Goal: Task Accomplishment & Management: Complete application form

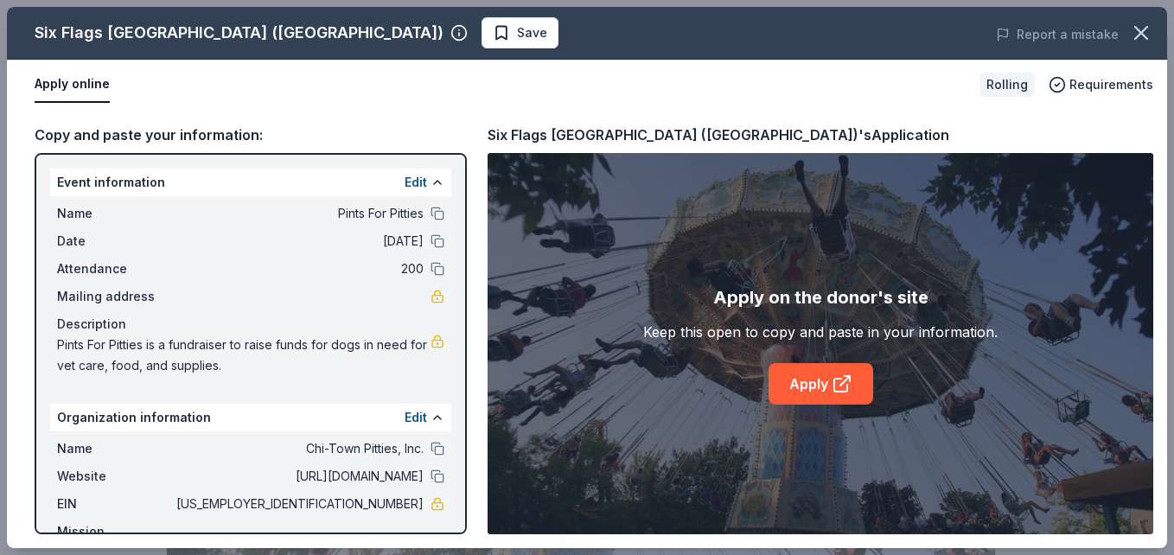
scroll to position [295, 0]
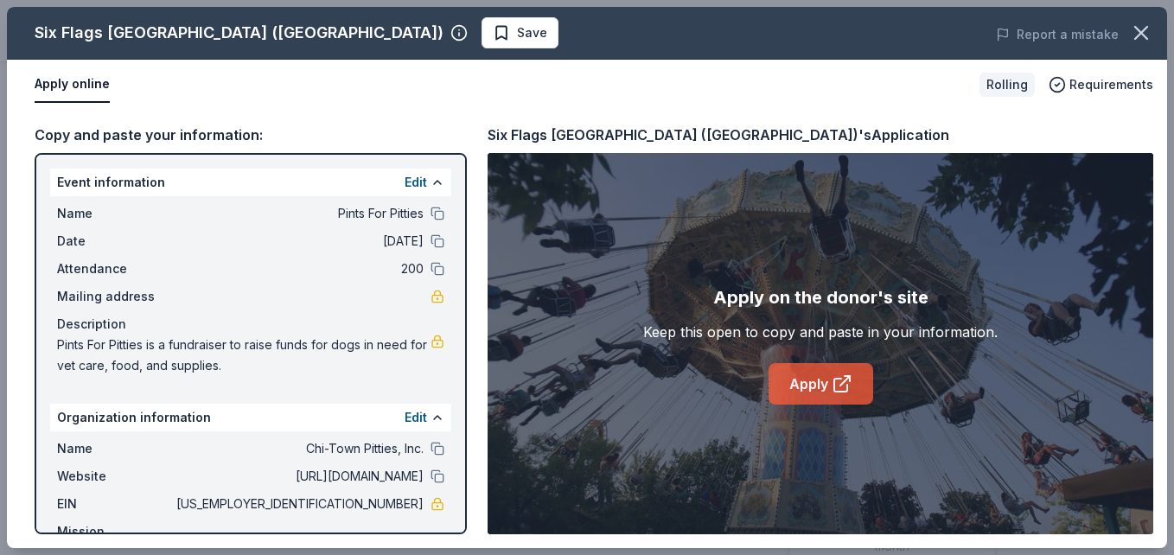
click at [792, 373] on link "Apply" at bounding box center [820, 383] width 105 height 41
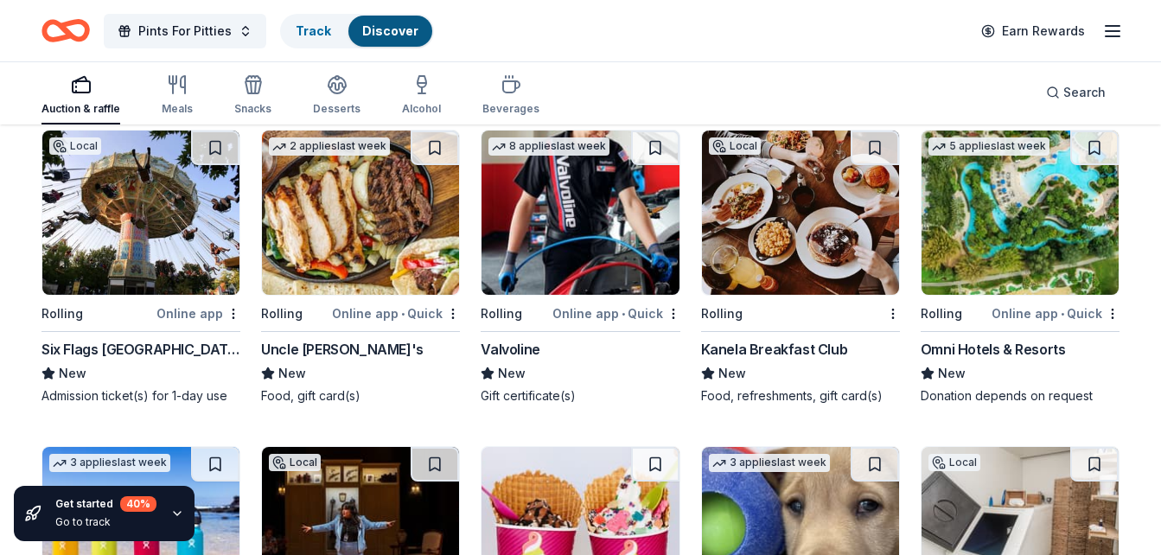
scroll to position [7777, 0]
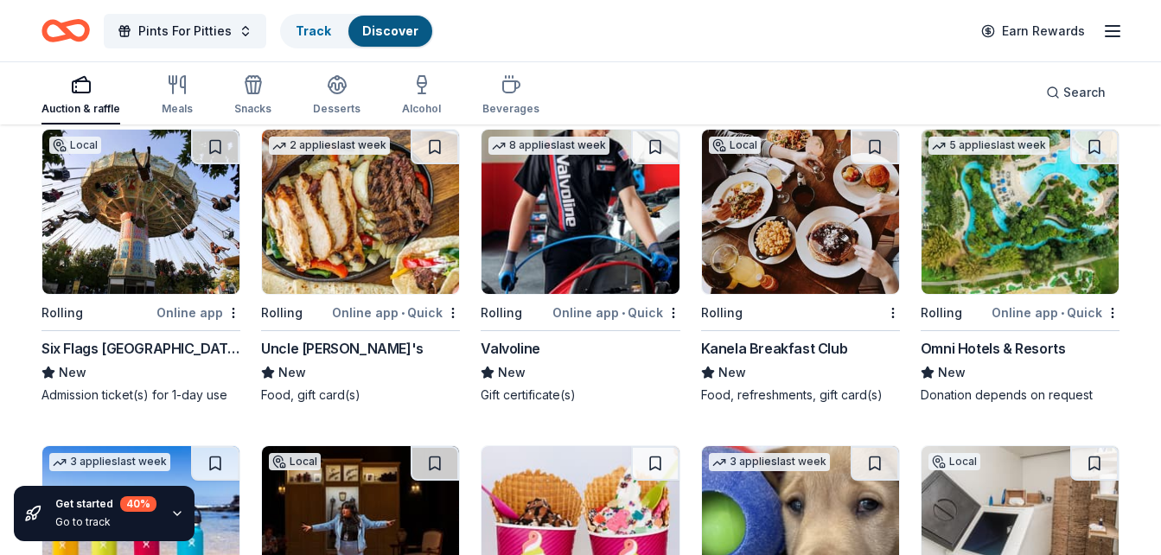
click at [1036, 350] on div "Omni Hotels & Resorts" at bounding box center [993, 348] width 145 height 21
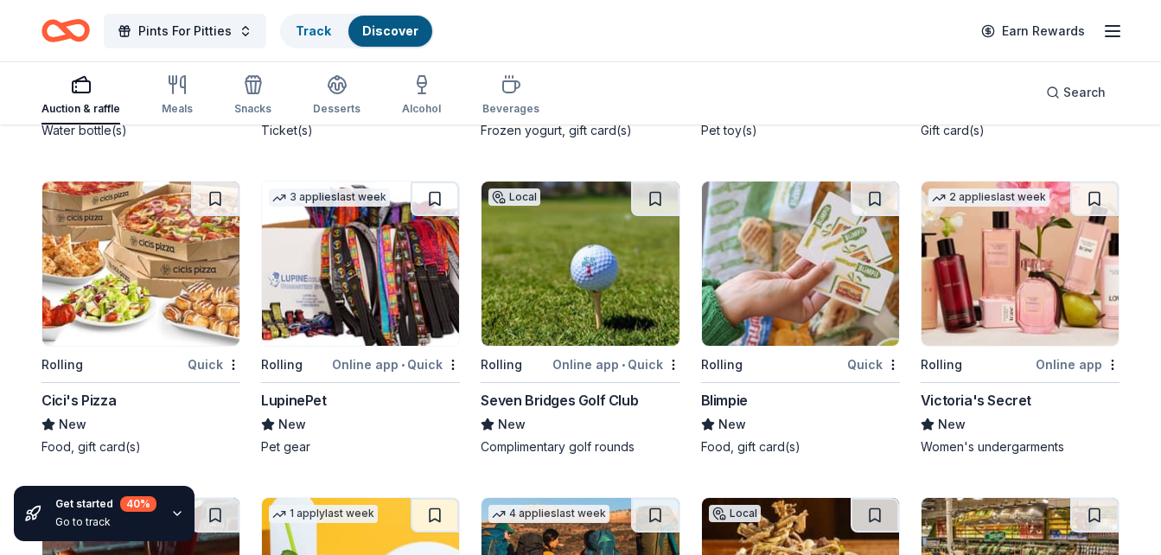
scroll to position [8359, 0]
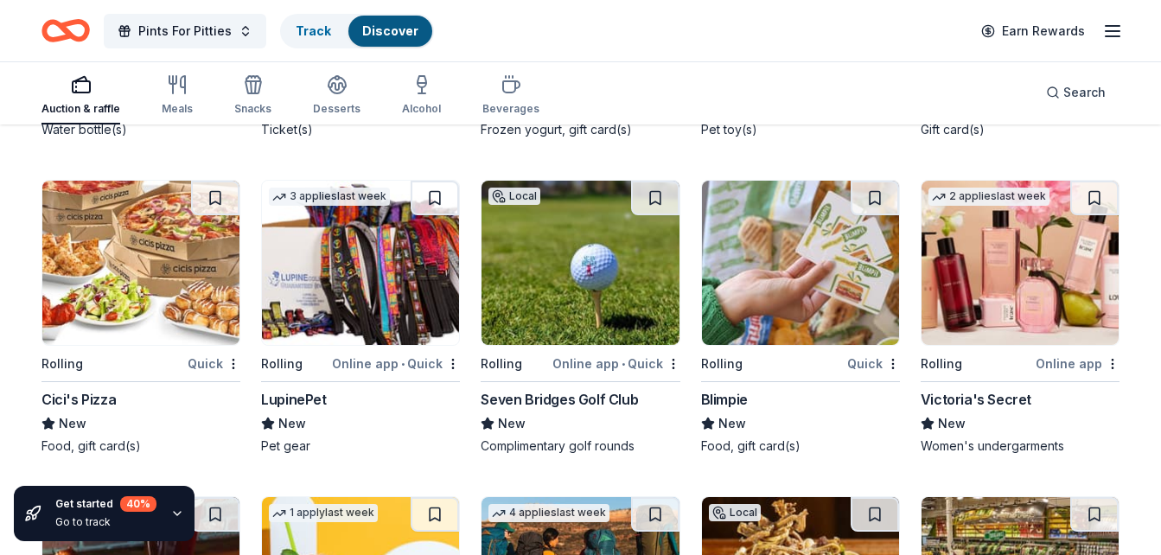
click at [387, 309] on img at bounding box center [360, 263] width 197 height 164
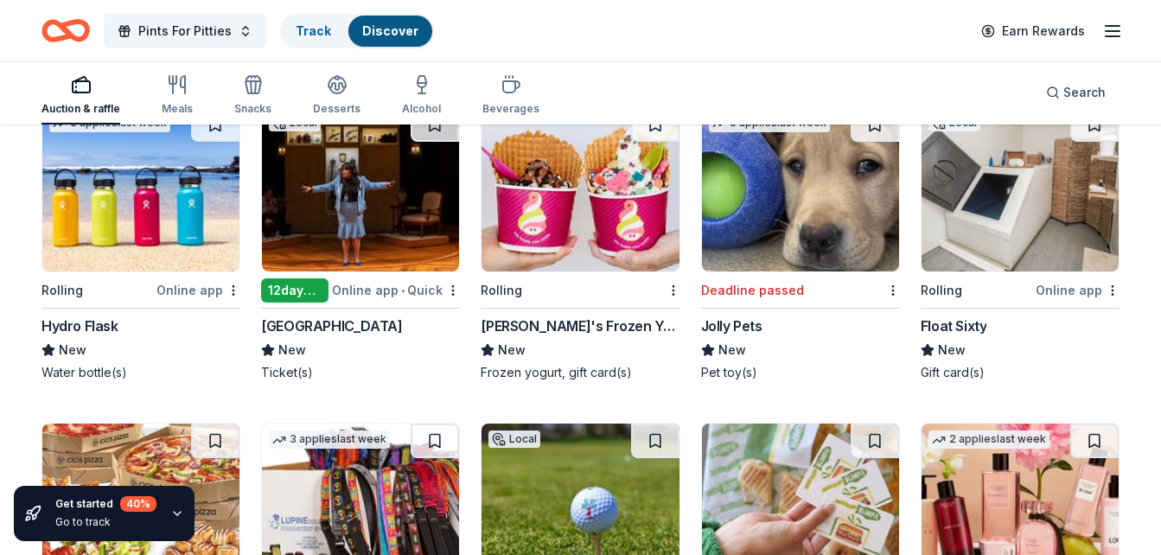
scroll to position [8115, 0]
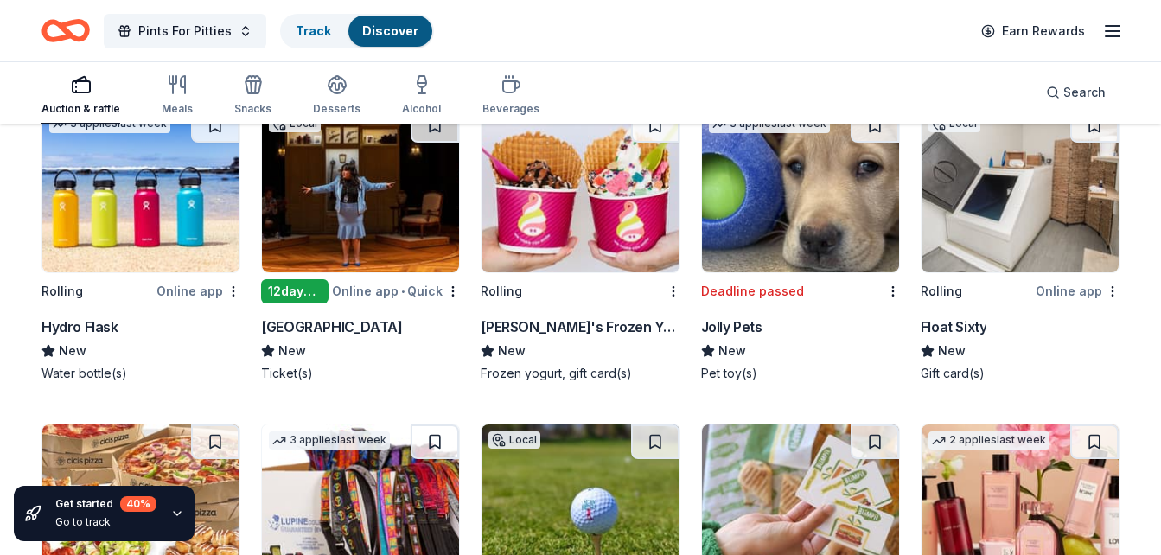
click at [360, 178] on img at bounding box center [360, 190] width 197 height 164
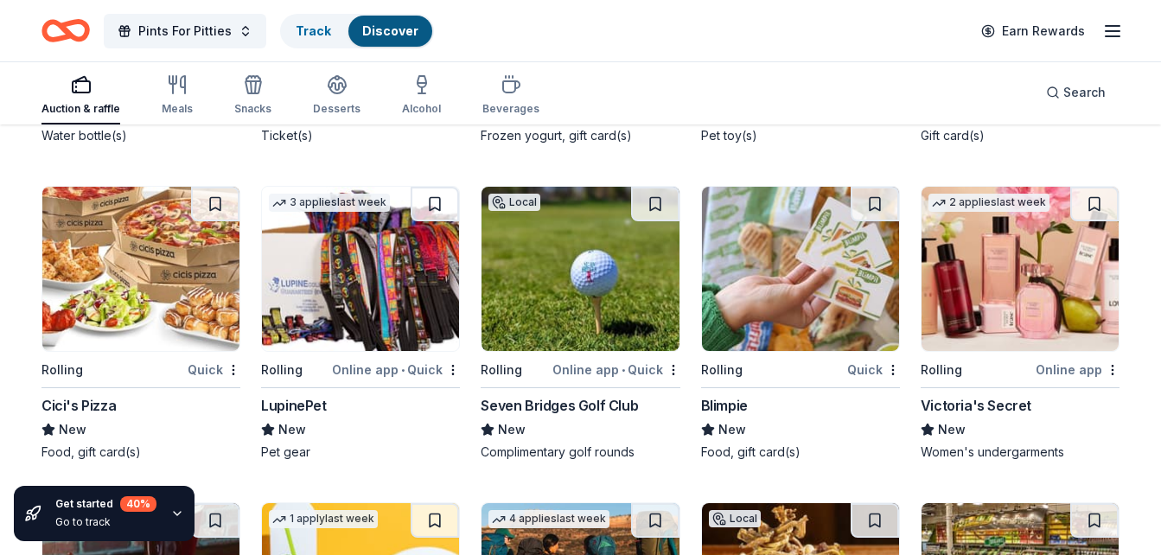
scroll to position [8351, 0]
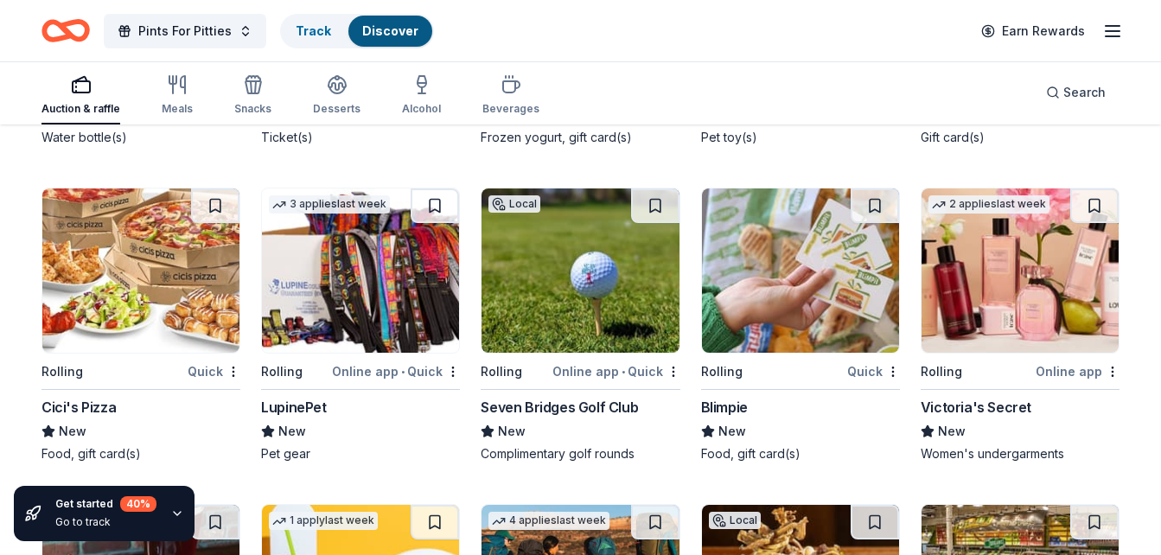
click at [587, 289] on img at bounding box center [579, 270] width 197 height 164
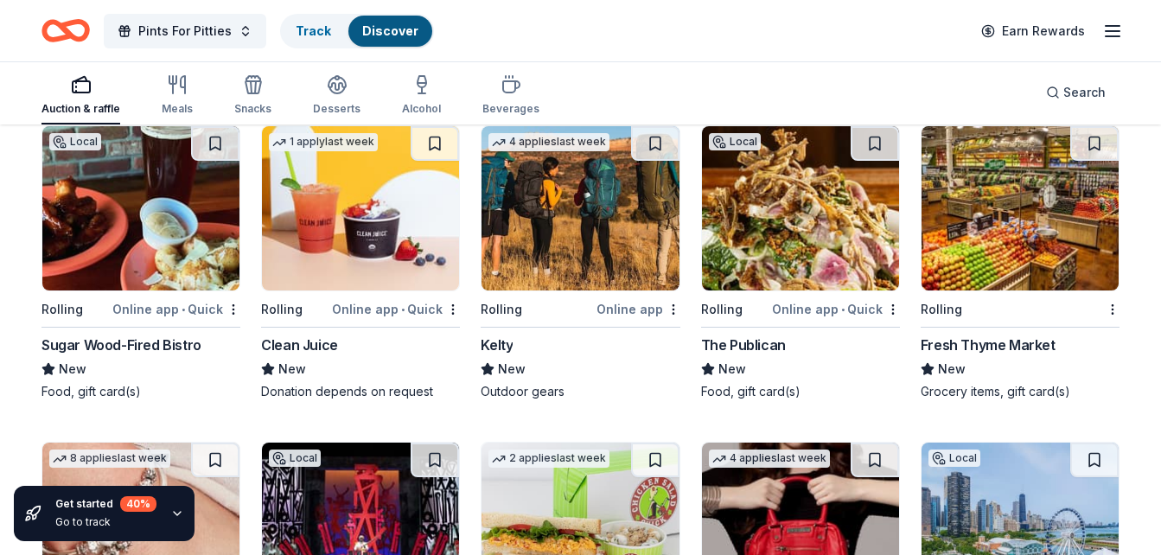
scroll to position [8730, 0]
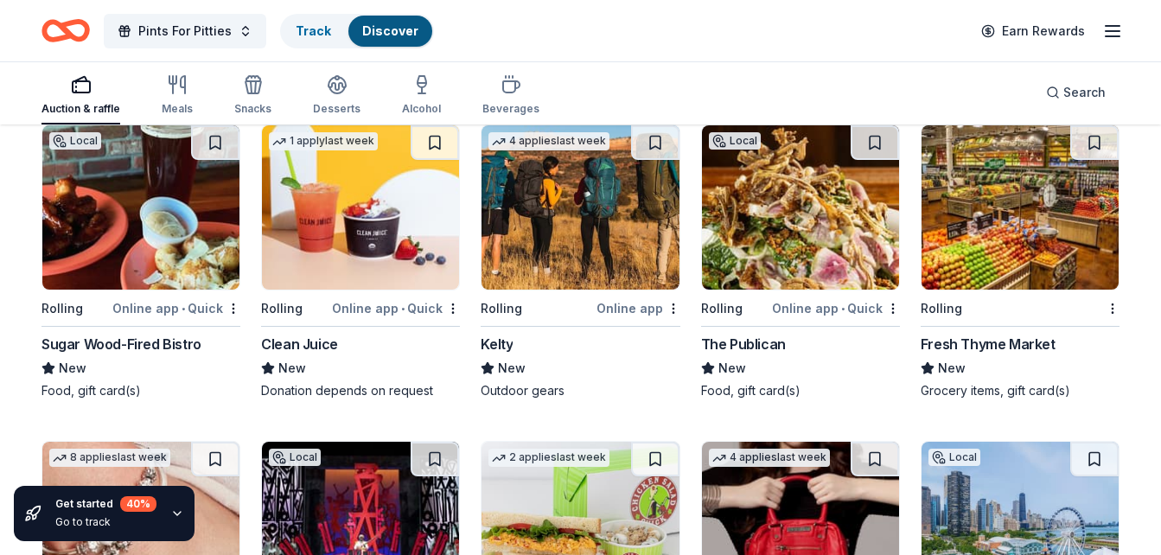
click at [795, 255] on img at bounding box center [800, 207] width 197 height 164
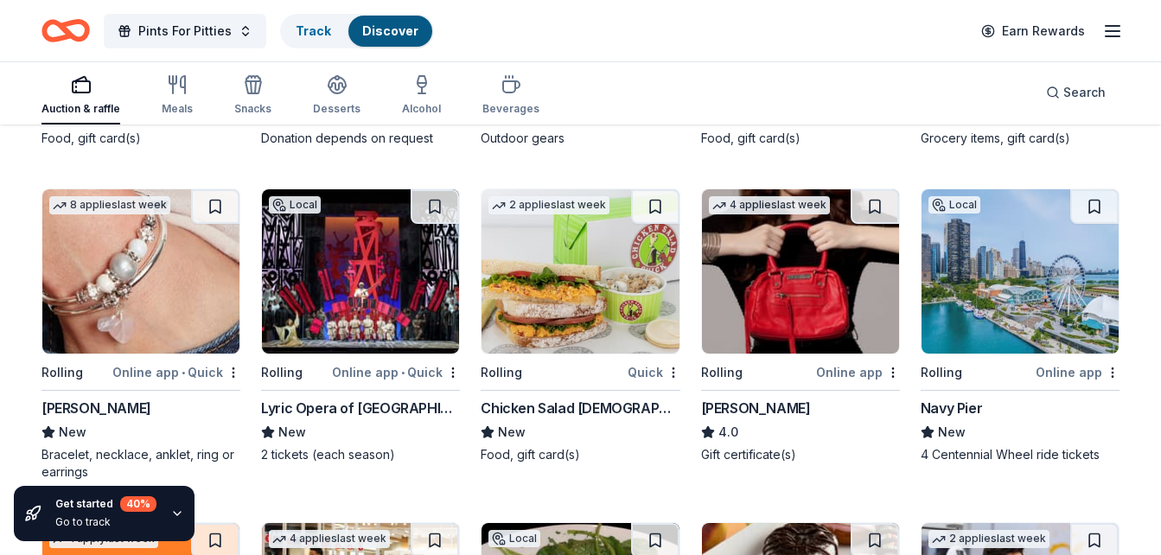
scroll to position [8985, 0]
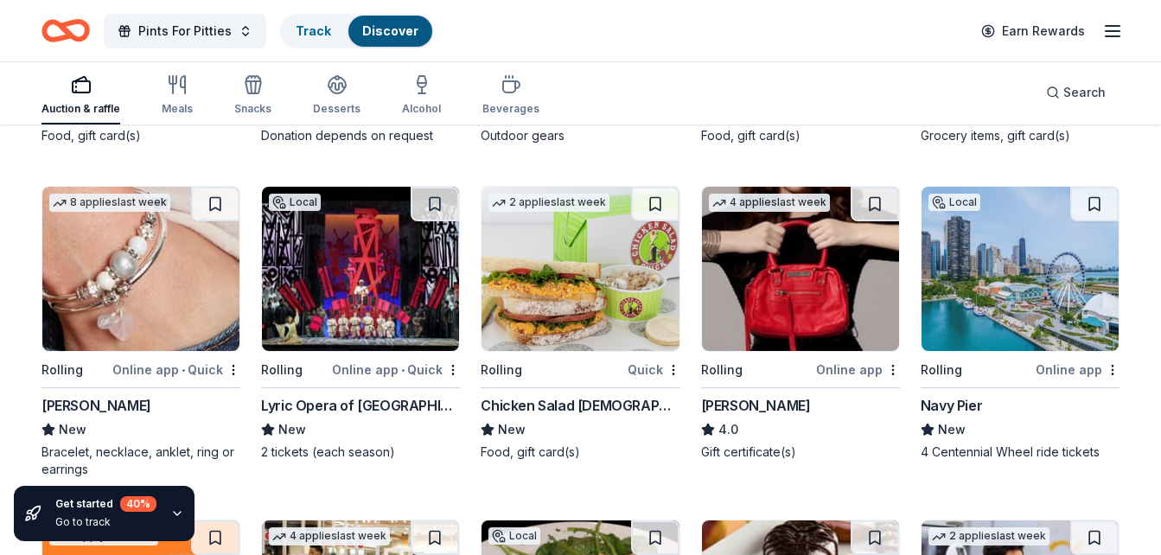
click at [374, 286] on img at bounding box center [360, 269] width 197 height 164
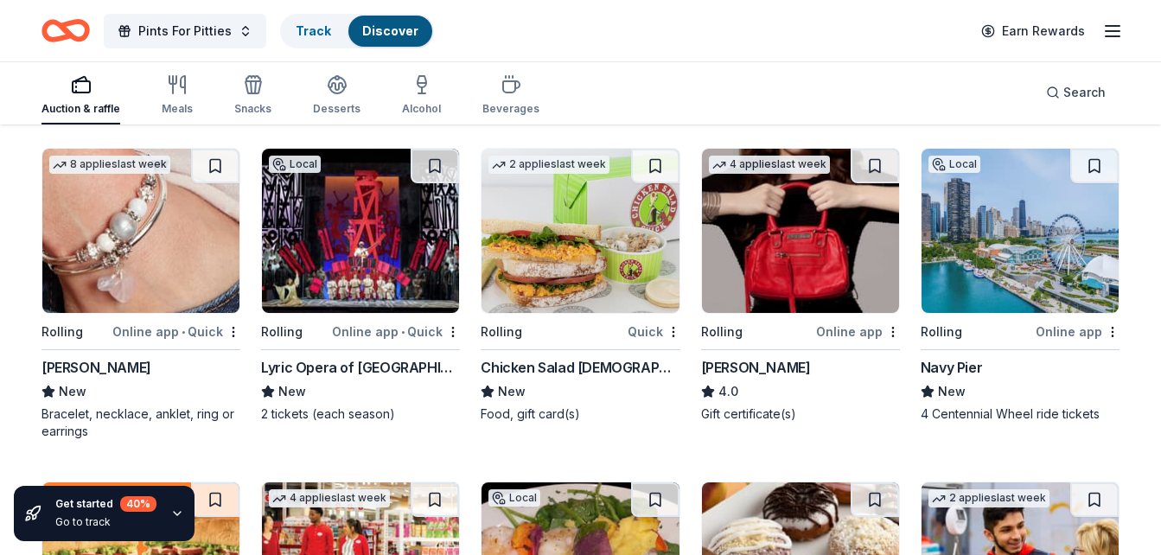
scroll to position [9024, 0]
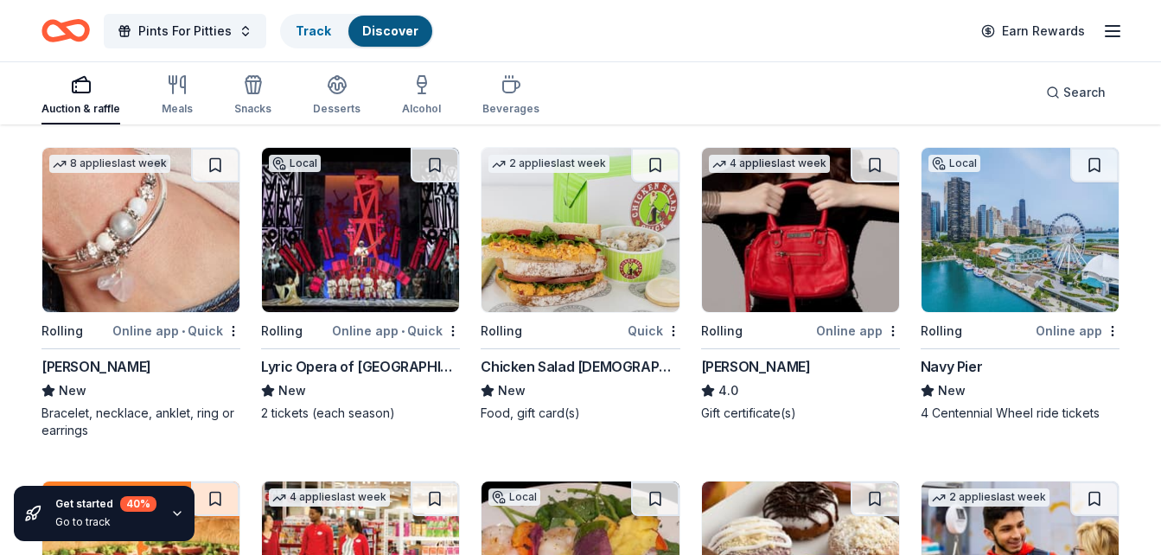
click at [828, 258] on img at bounding box center [800, 230] width 197 height 164
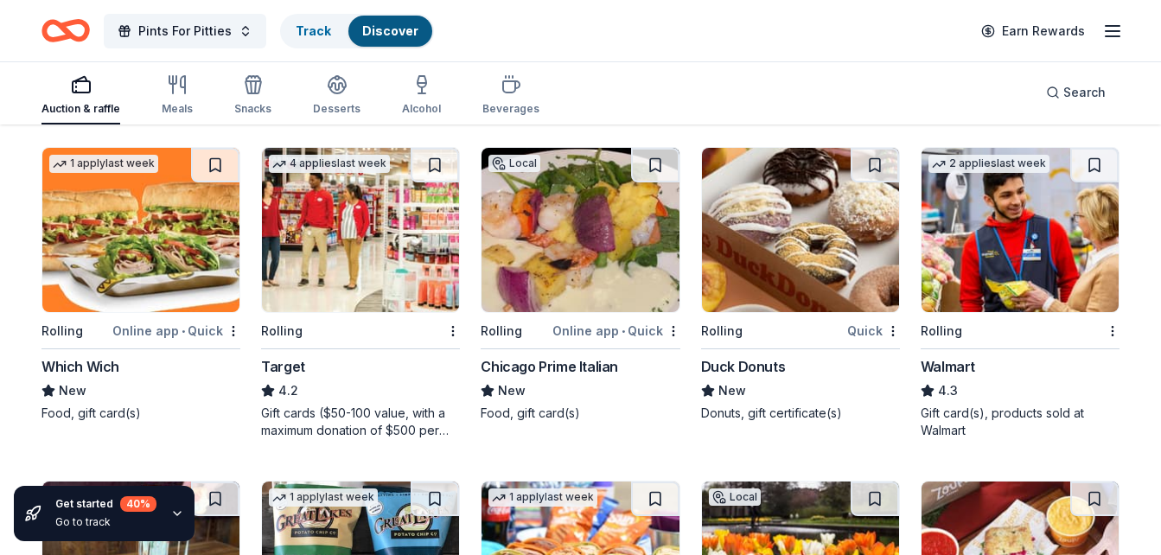
scroll to position [9359, 0]
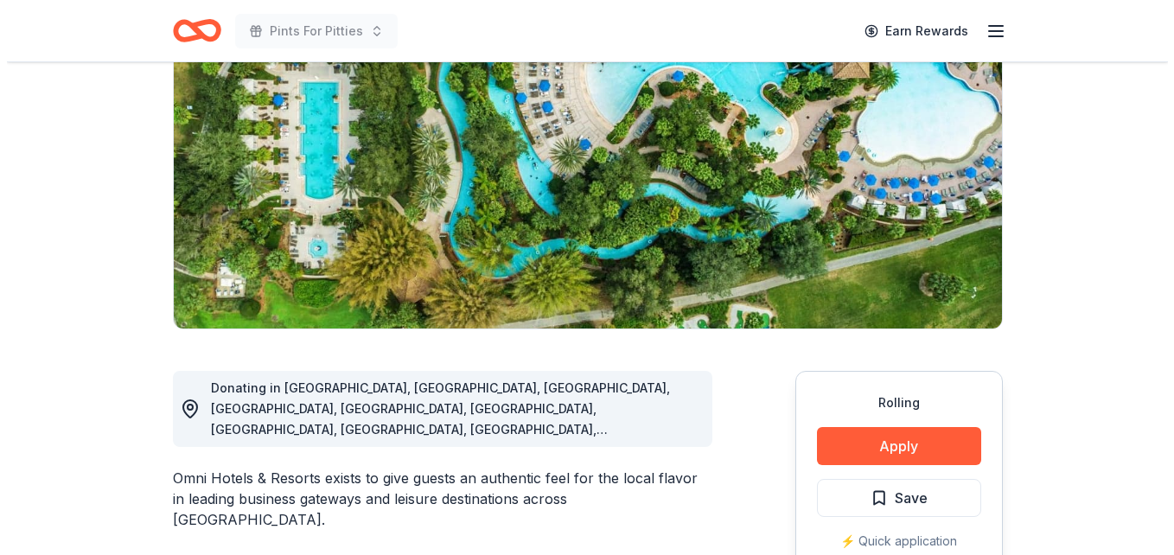
scroll to position [197, 0]
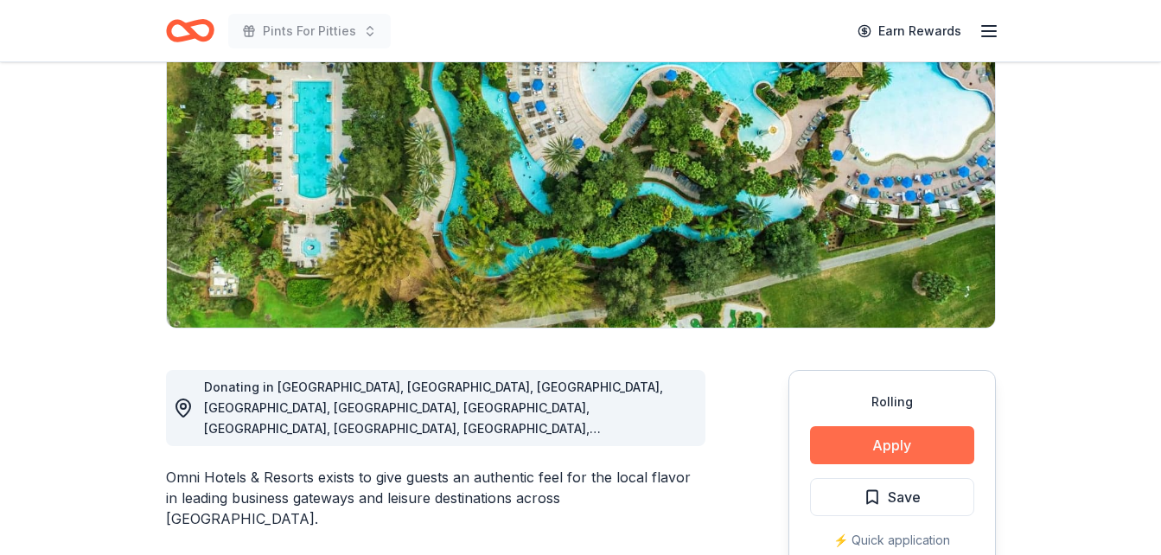
click at [869, 437] on button "Apply" at bounding box center [892, 445] width 164 height 38
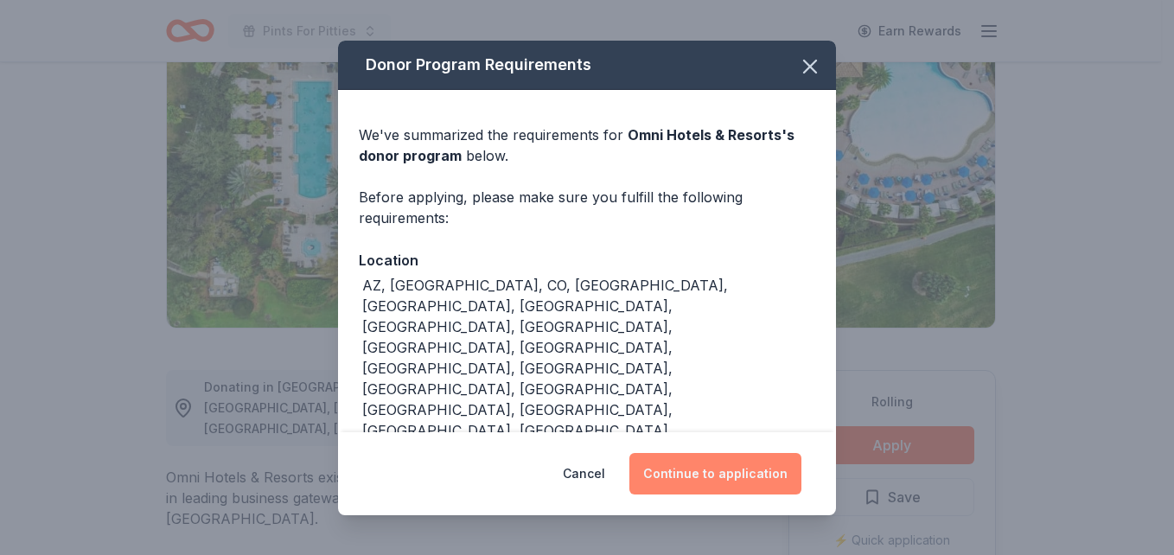
click at [760, 467] on button "Continue to application" at bounding box center [715, 473] width 172 height 41
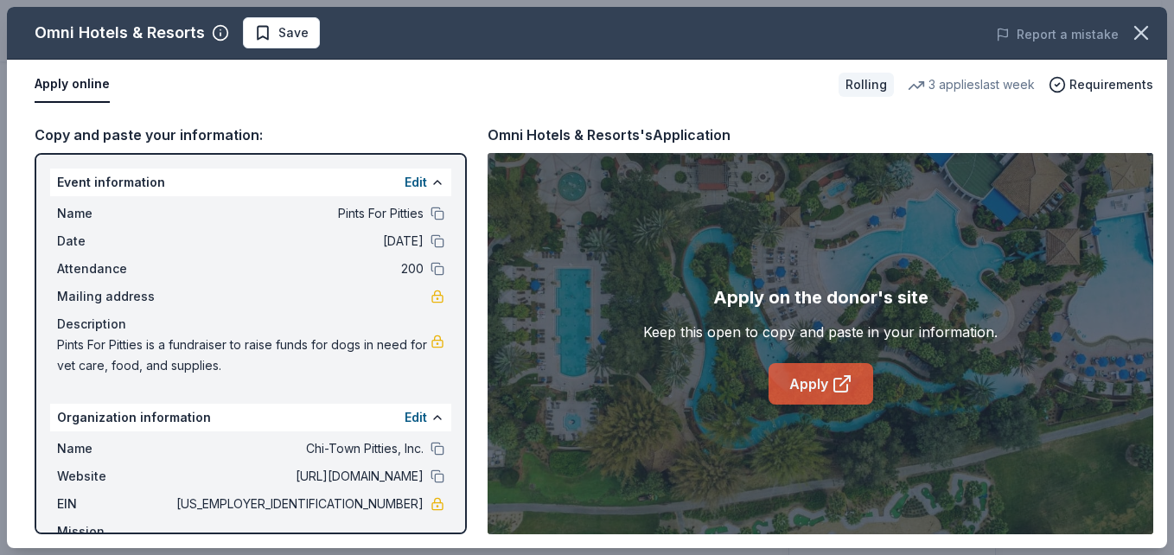
click at [842, 379] on icon at bounding box center [842, 383] width 21 height 21
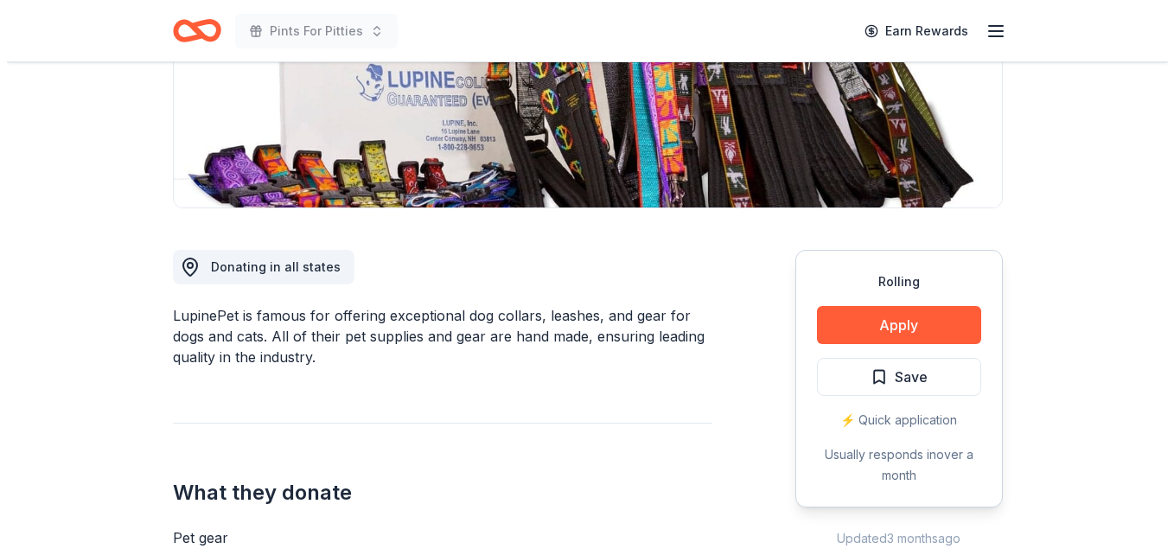
scroll to position [318, 0]
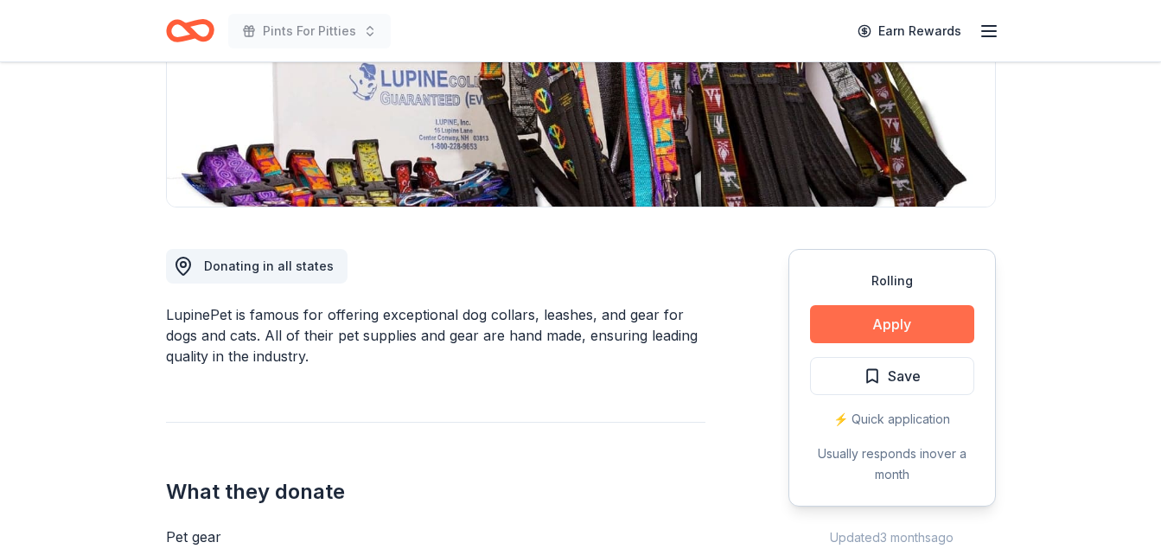
click at [856, 322] on button "Apply" at bounding box center [892, 324] width 164 height 38
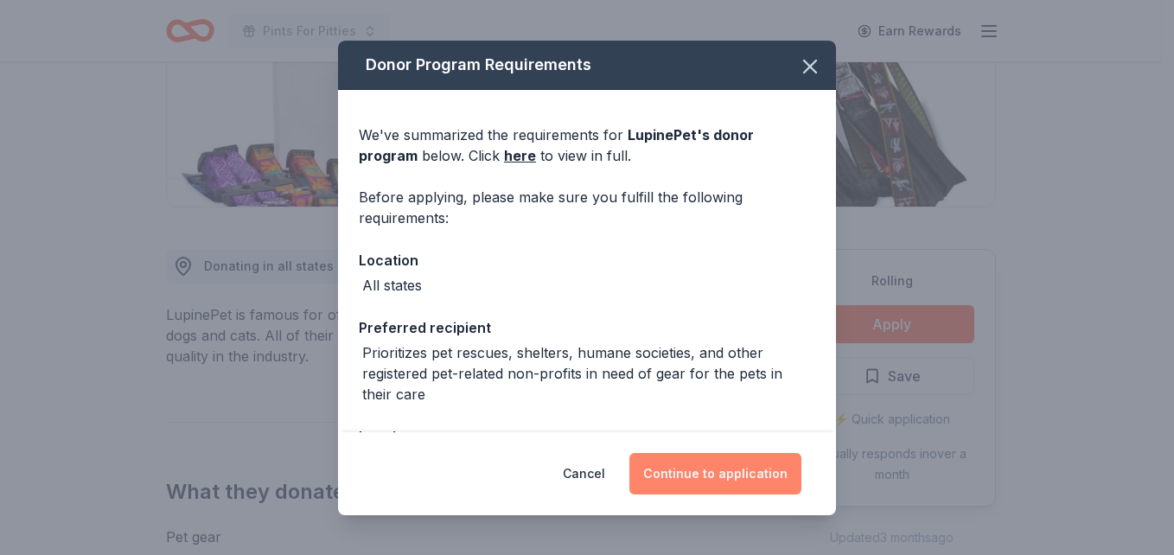
click at [718, 469] on button "Continue to application" at bounding box center [715, 473] width 172 height 41
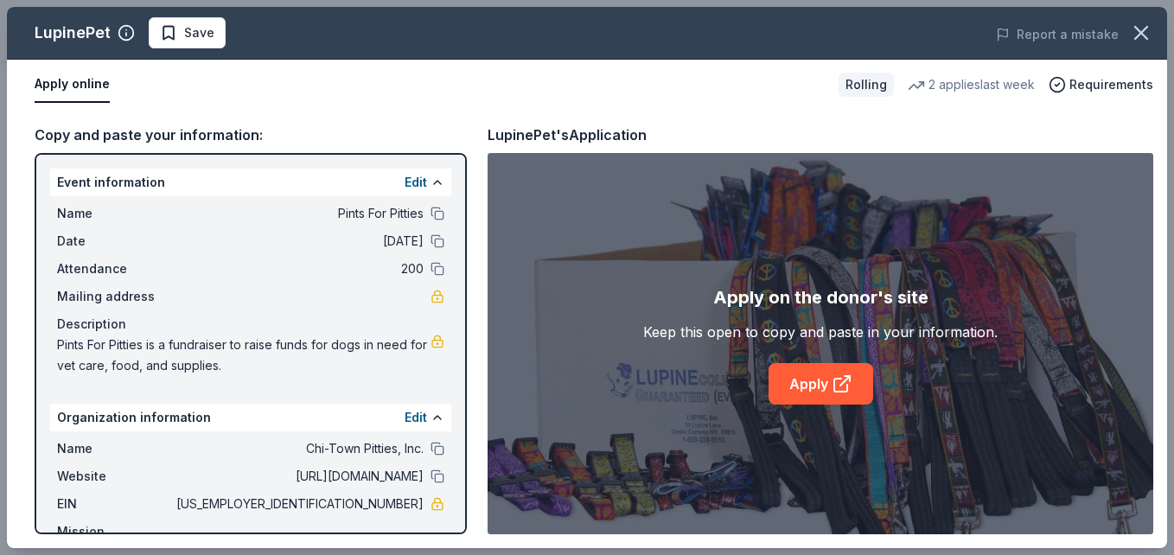
click at [718, 469] on div "Apply on the donor's site Keep this open to copy and paste in your information.…" at bounding box center [821, 343] width 666 height 381
click at [818, 400] on link "Apply" at bounding box center [820, 383] width 105 height 41
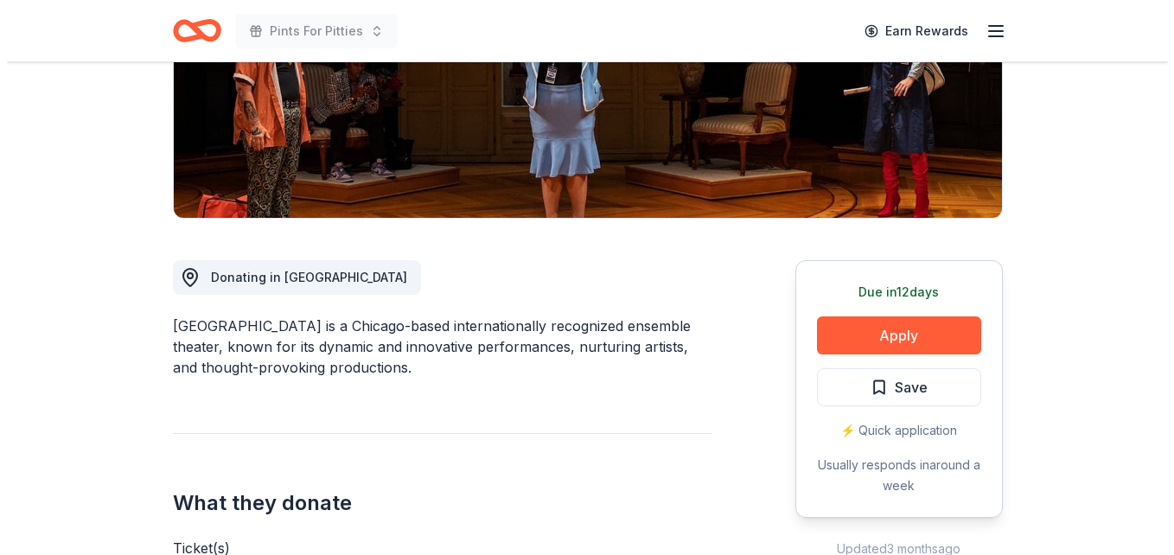
scroll to position [308, 0]
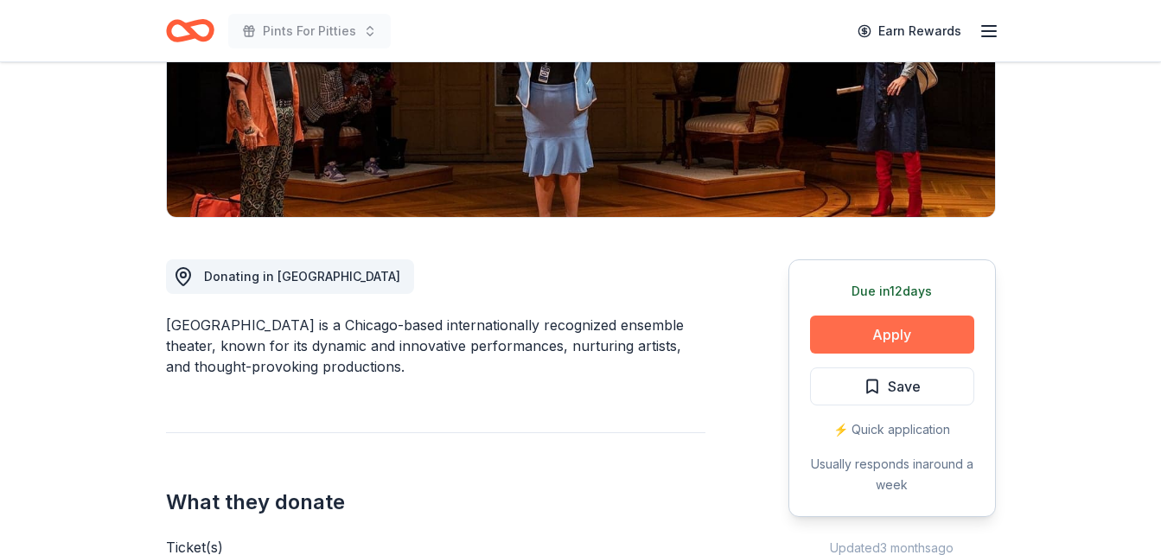
click at [854, 316] on button "Apply" at bounding box center [892, 335] width 164 height 38
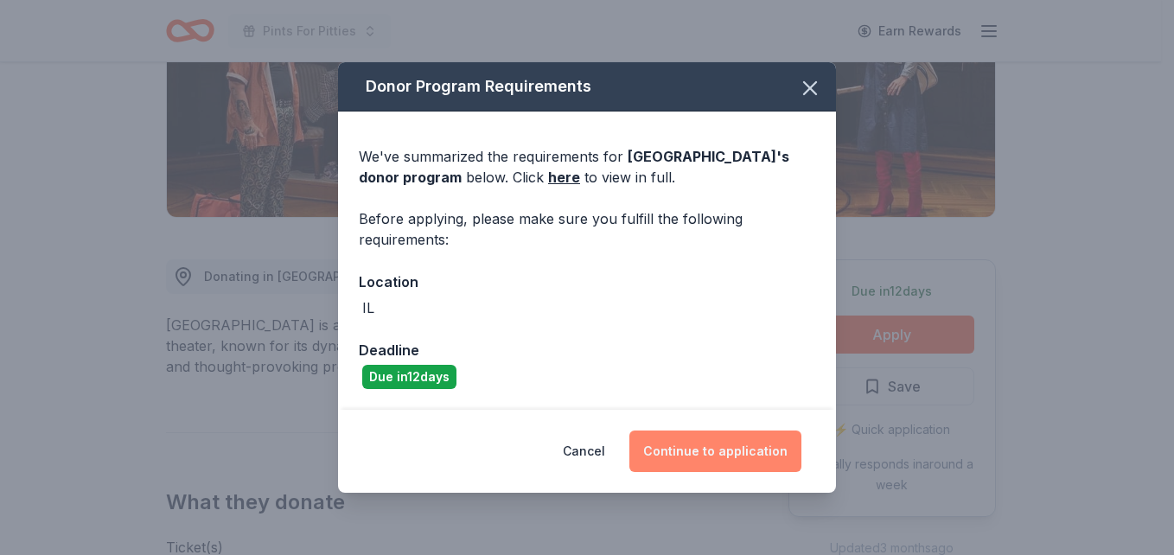
click at [694, 449] on button "Continue to application" at bounding box center [715, 450] width 172 height 41
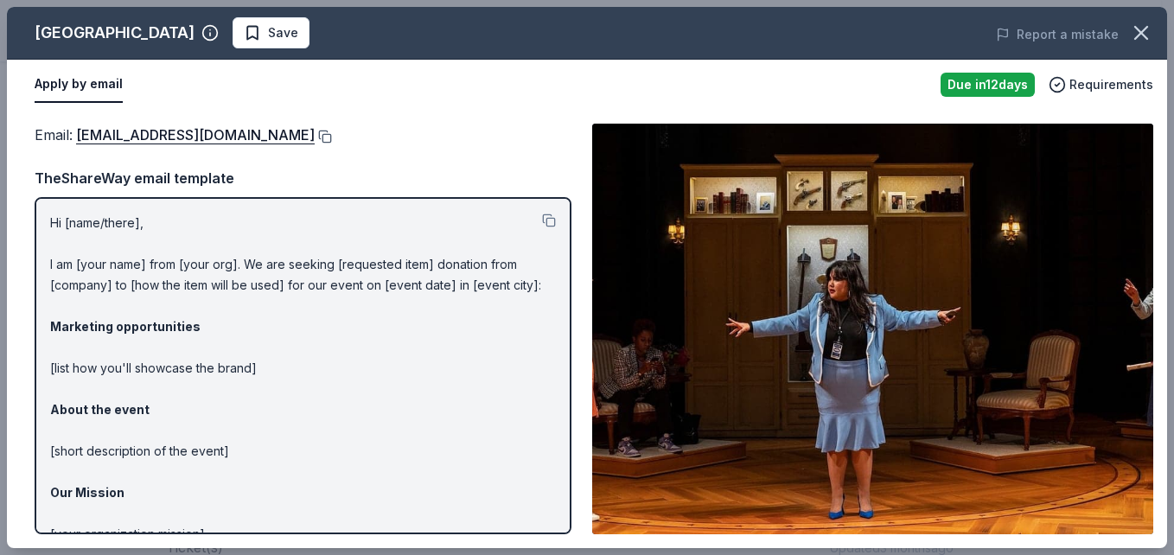
click at [315, 131] on button at bounding box center [323, 137] width 17 height 14
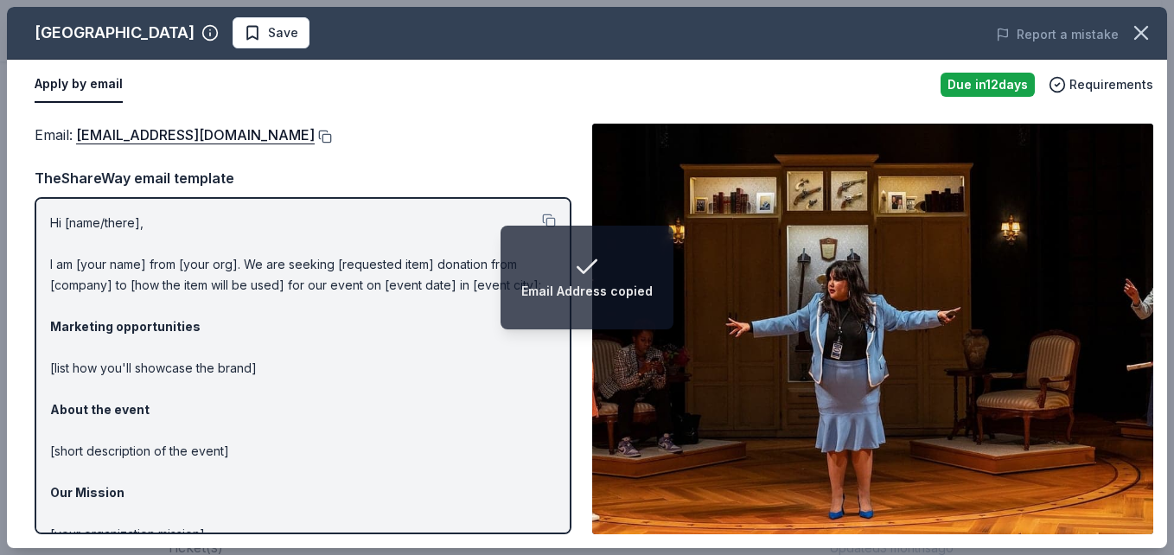
click at [315, 136] on button at bounding box center [323, 137] width 17 height 14
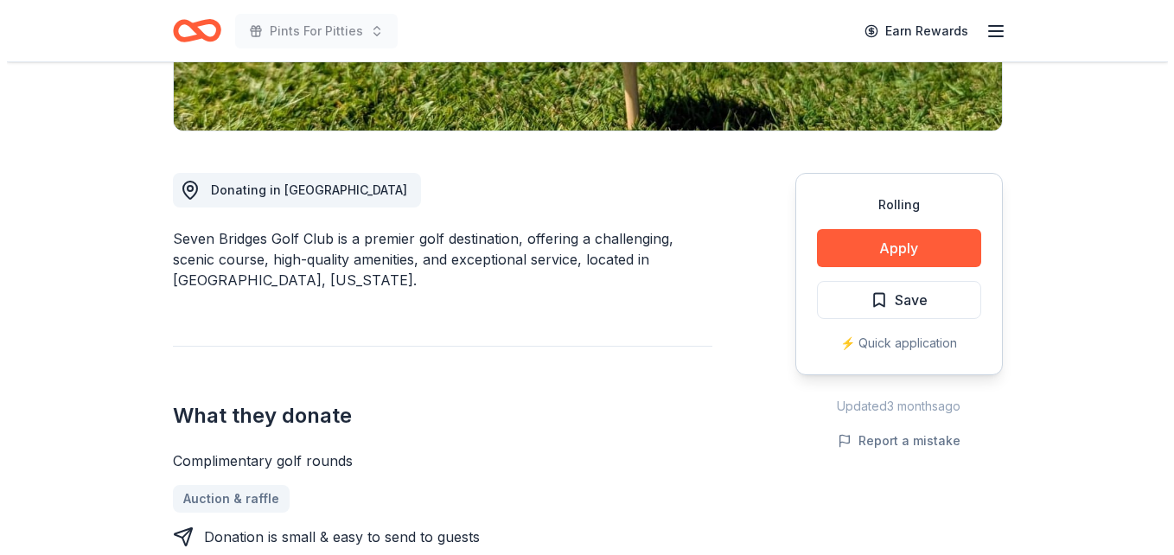
scroll to position [395, 0]
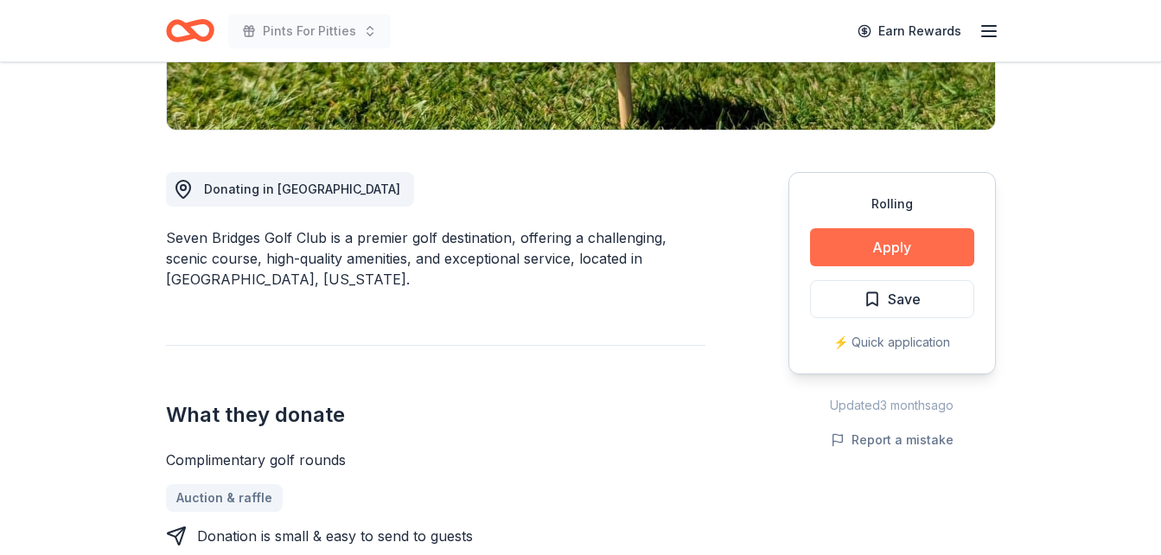
click at [923, 251] on button "Apply" at bounding box center [892, 247] width 164 height 38
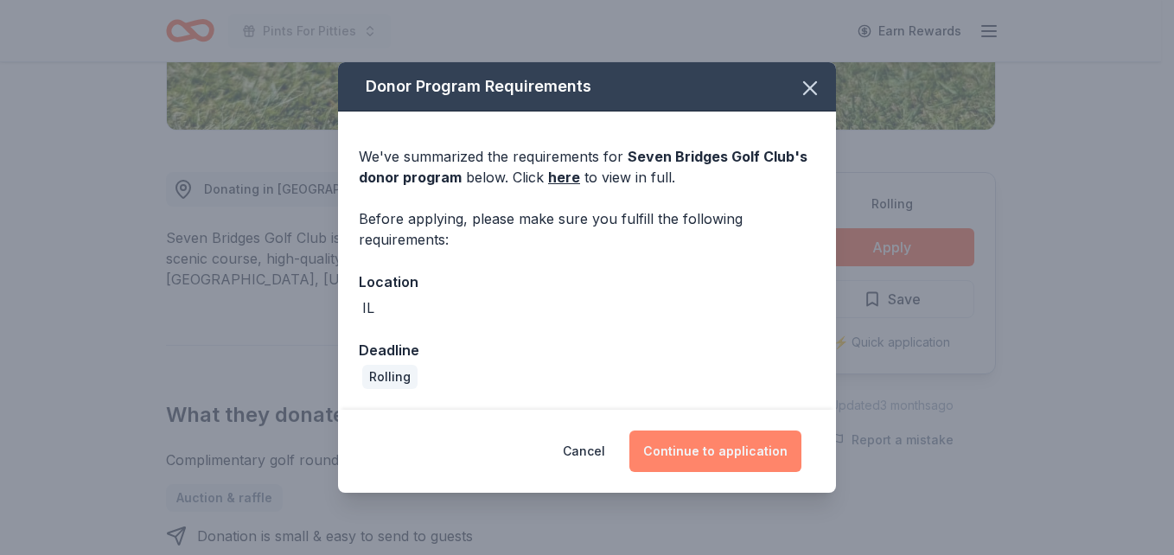
click at [755, 446] on button "Continue to application" at bounding box center [715, 450] width 172 height 41
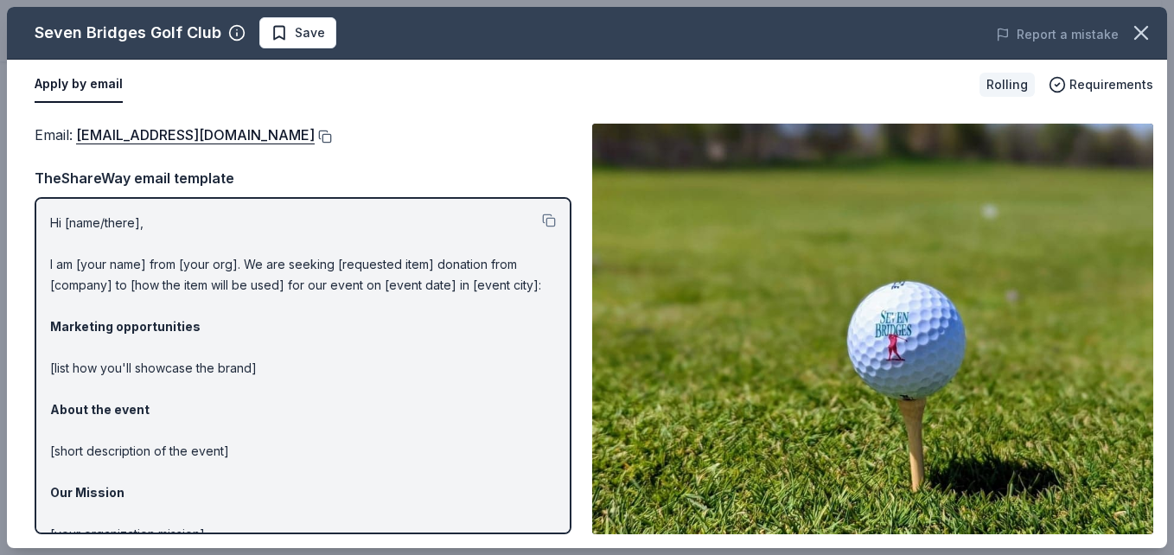
click at [331, 140] on button at bounding box center [323, 137] width 17 height 14
click at [330, 134] on button at bounding box center [323, 137] width 17 height 14
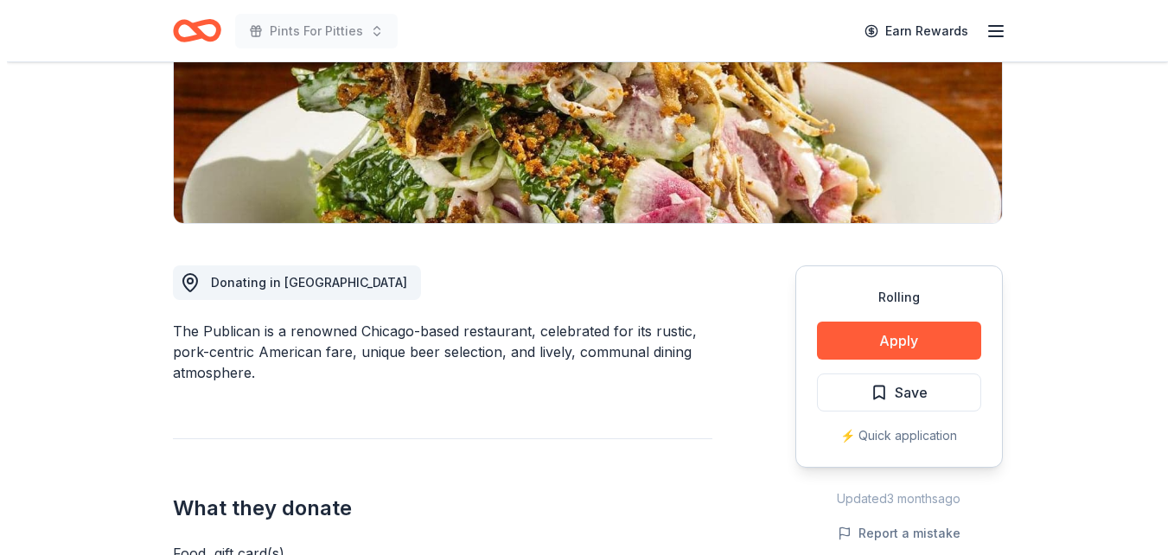
scroll to position [303, 0]
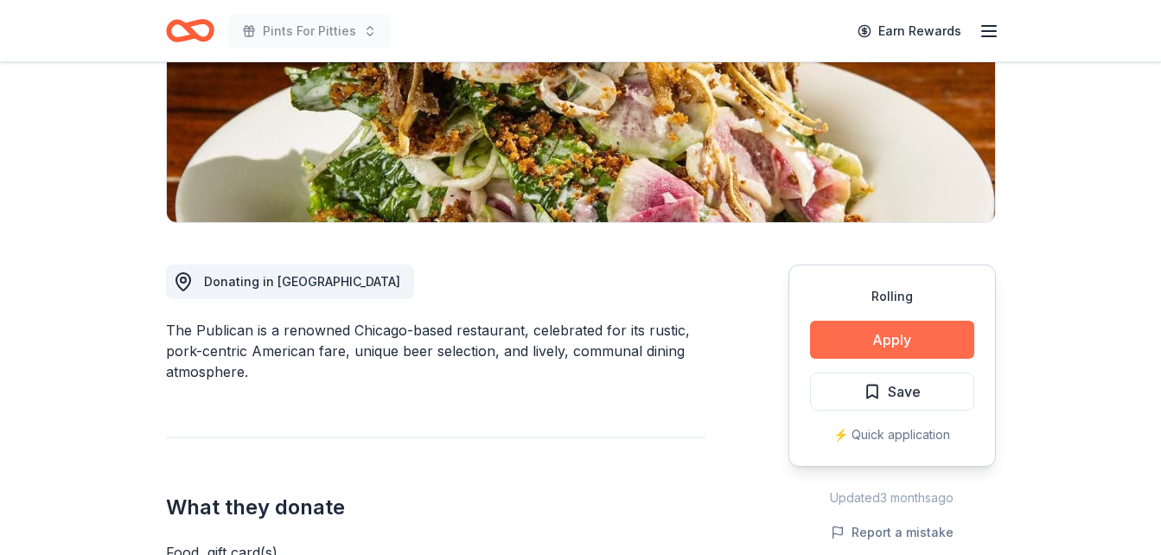
click at [859, 322] on button "Apply" at bounding box center [892, 340] width 164 height 38
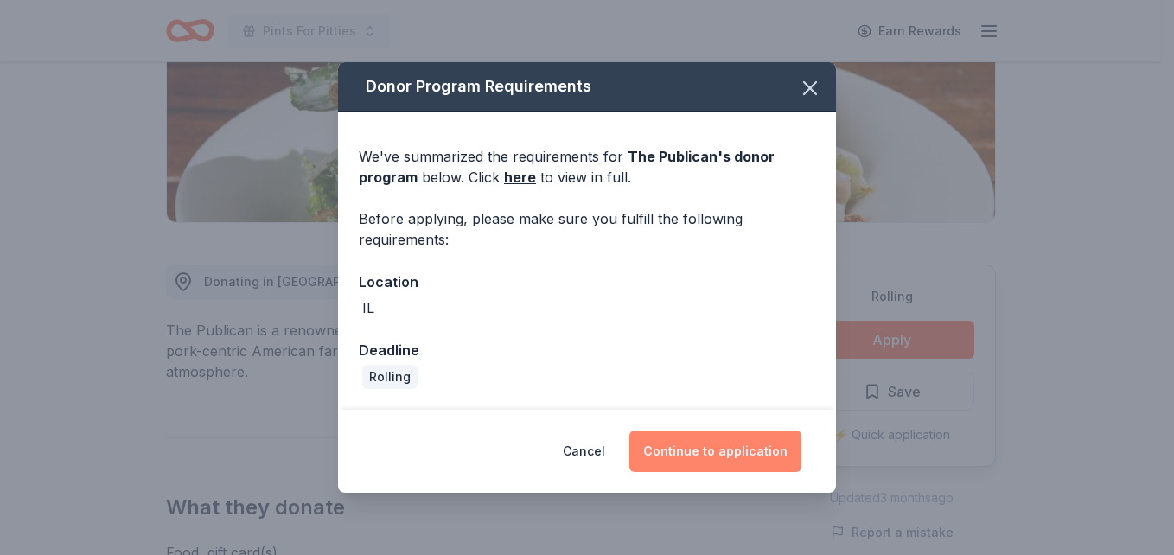
click at [765, 437] on button "Continue to application" at bounding box center [715, 450] width 172 height 41
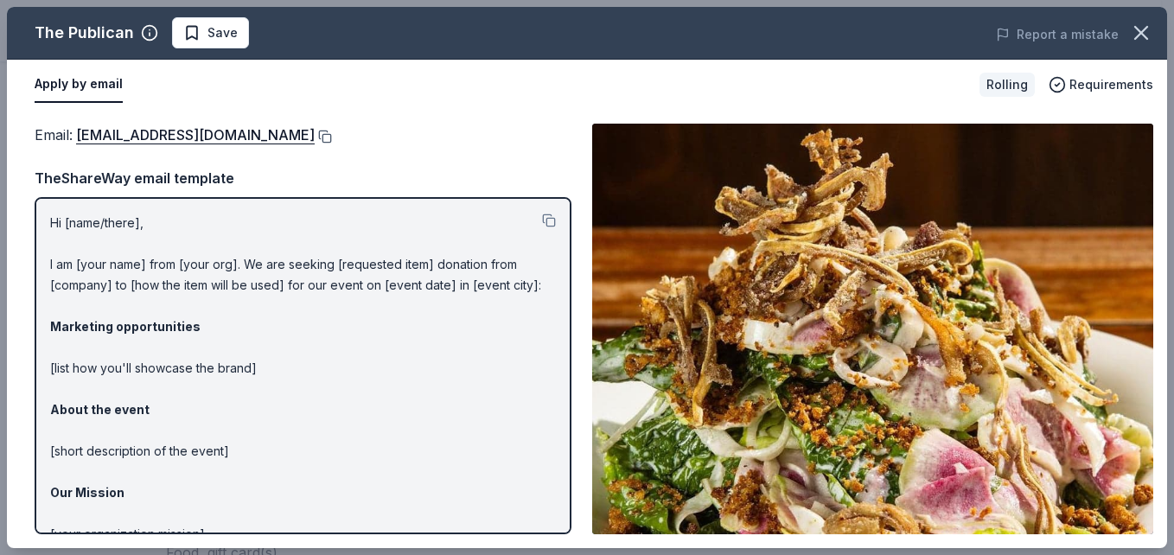
click at [315, 137] on button at bounding box center [323, 137] width 17 height 14
click at [315, 135] on button at bounding box center [323, 137] width 17 height 14
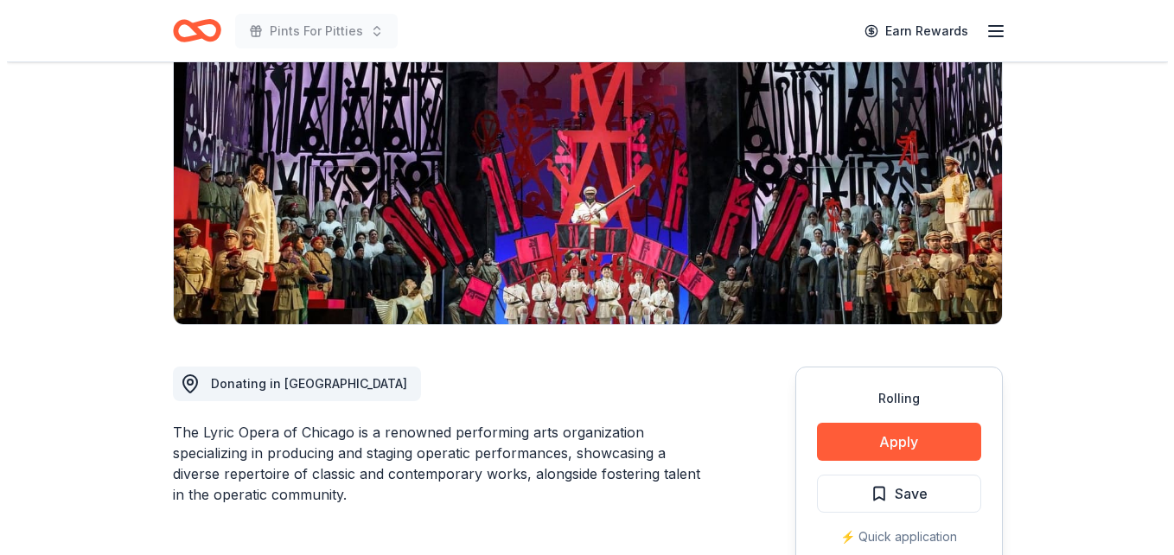
scroll to position [201, 0]
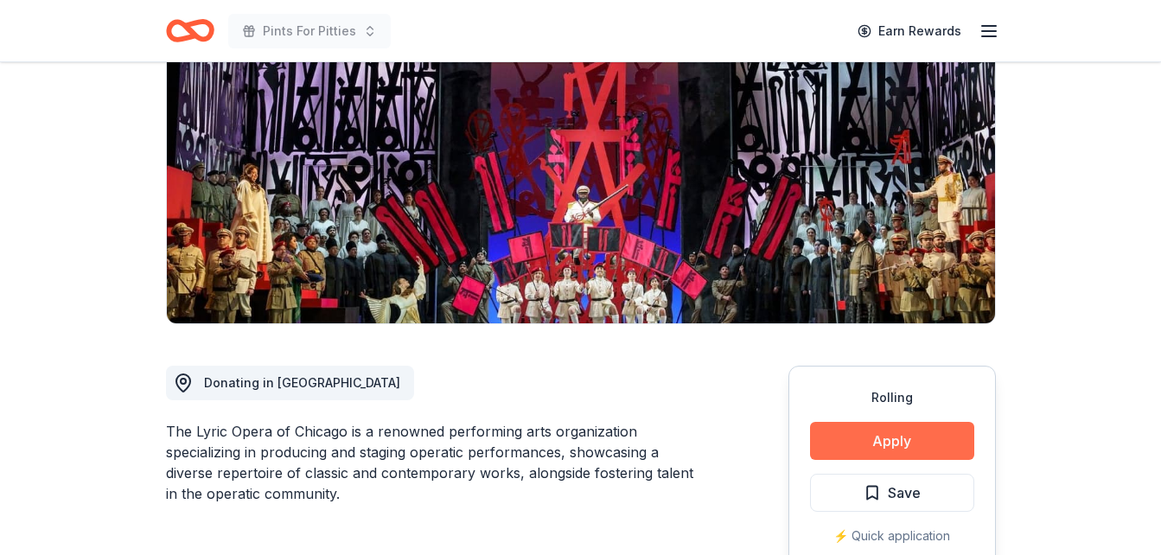
click at [865, 429] on button "Apply" at bounding box center [892, 441] width 164 height 38
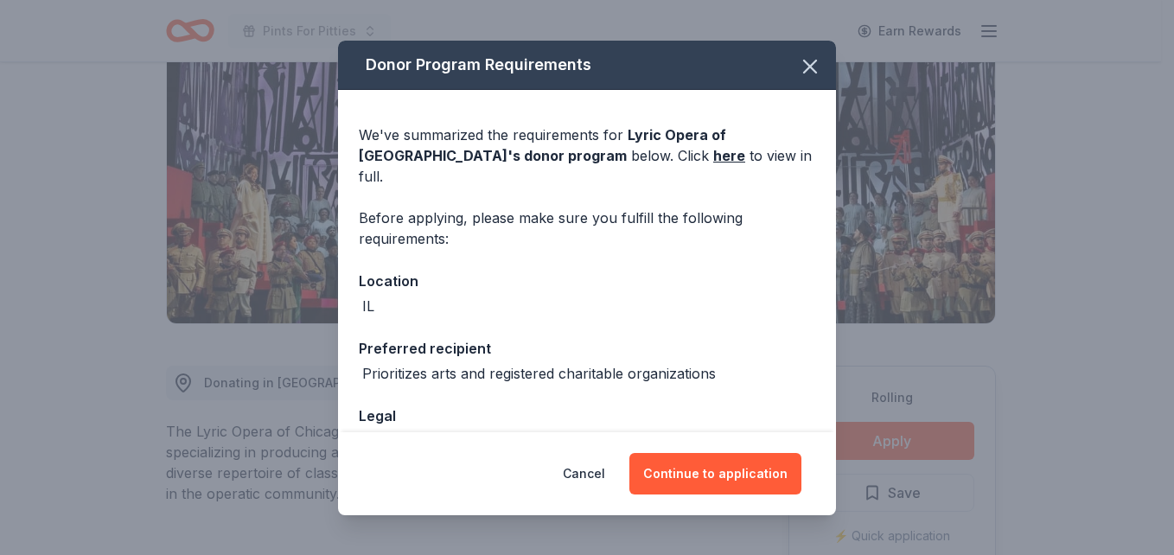
click at [728, 495] on div "Cancel Continue to application" at bounding box center [587, 473] width 498 height 83
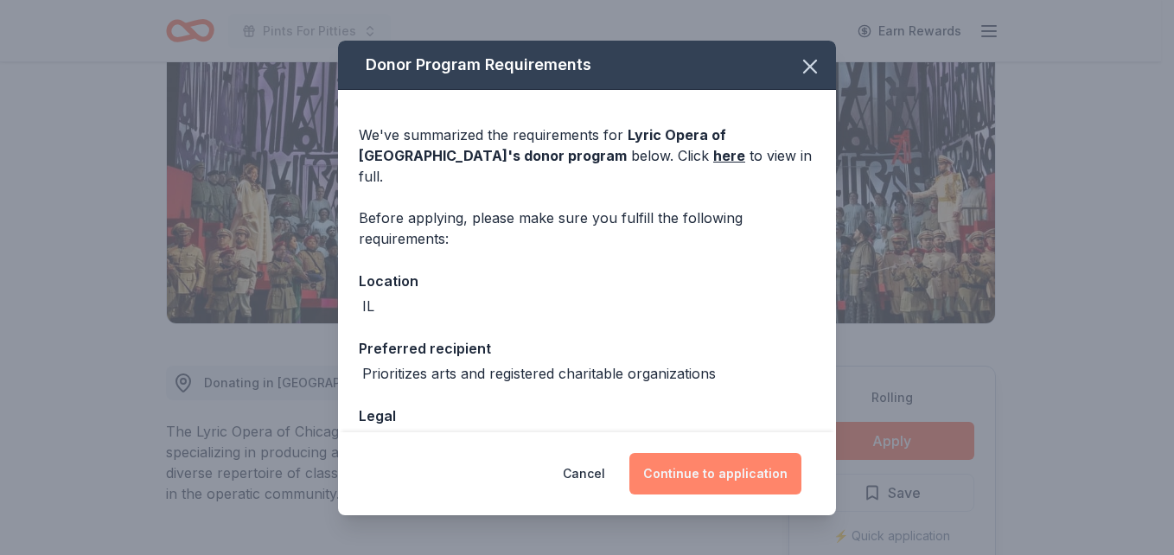
click at [723, 471] on button "Continue to application" at bounding box center [715, 473] width 172 height 41
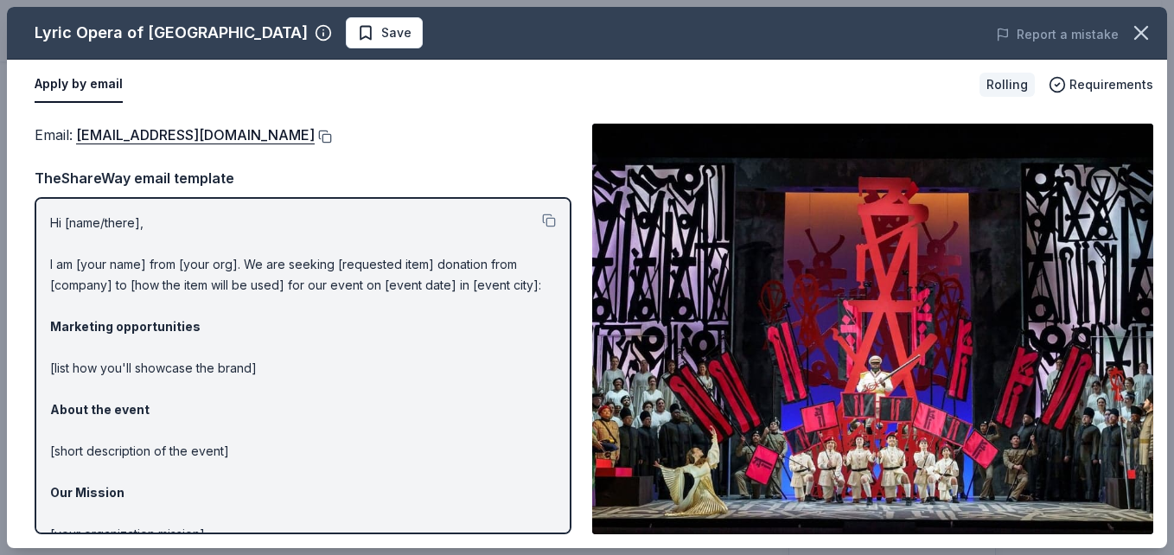
click at [315, 141] on button at bounding box center [323, 137] width 17 height 14
click at [315, 131] on button at bounding box center [323, 137] width 17 height 14
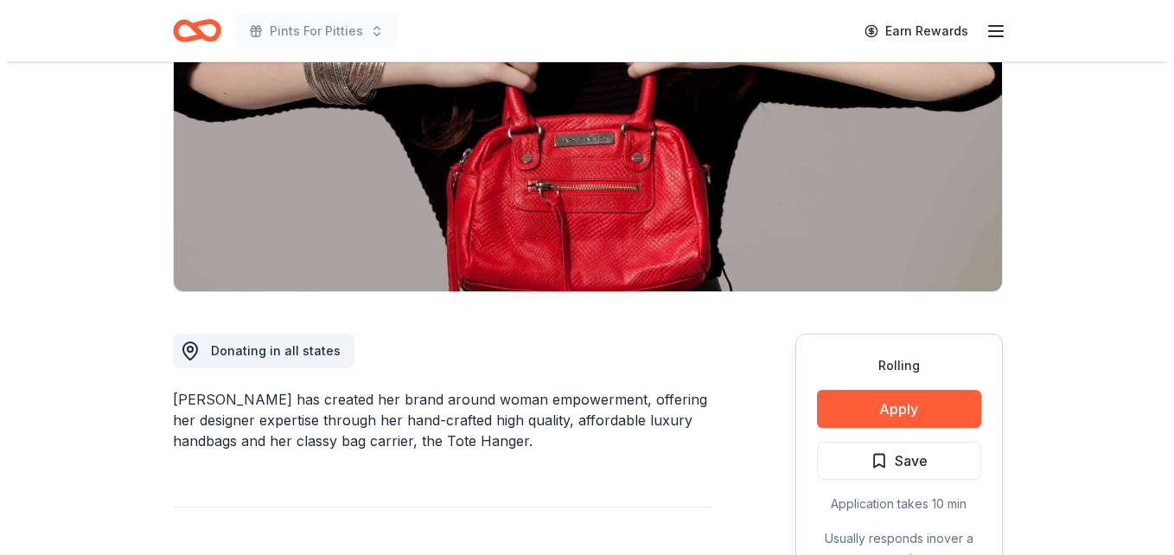
scroll to position [234, 0]
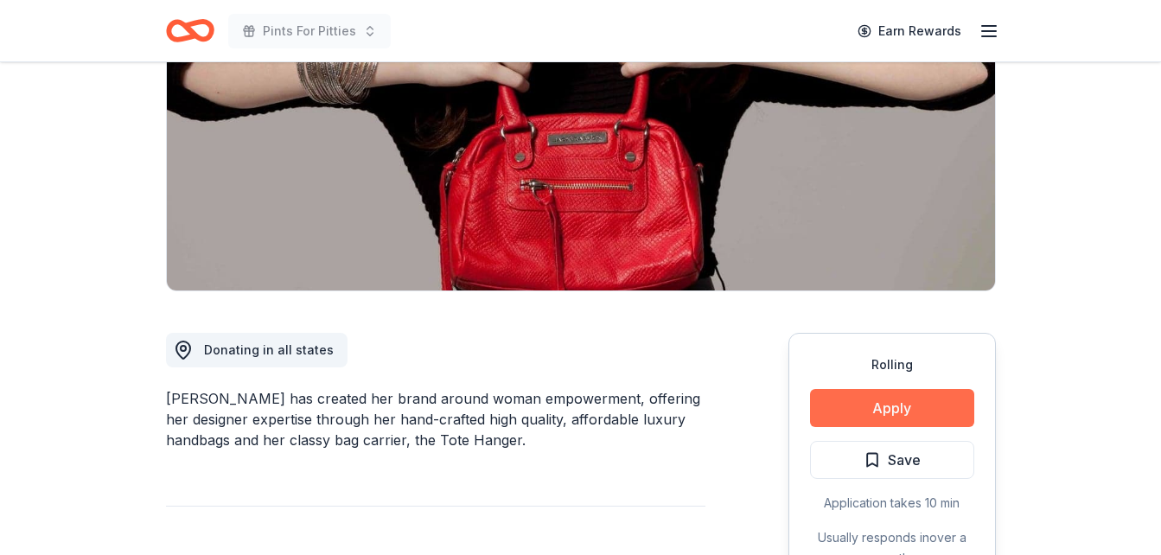
click at [863, 411] on button "Apply" at bounding box center [892, 408] width 164 height 38
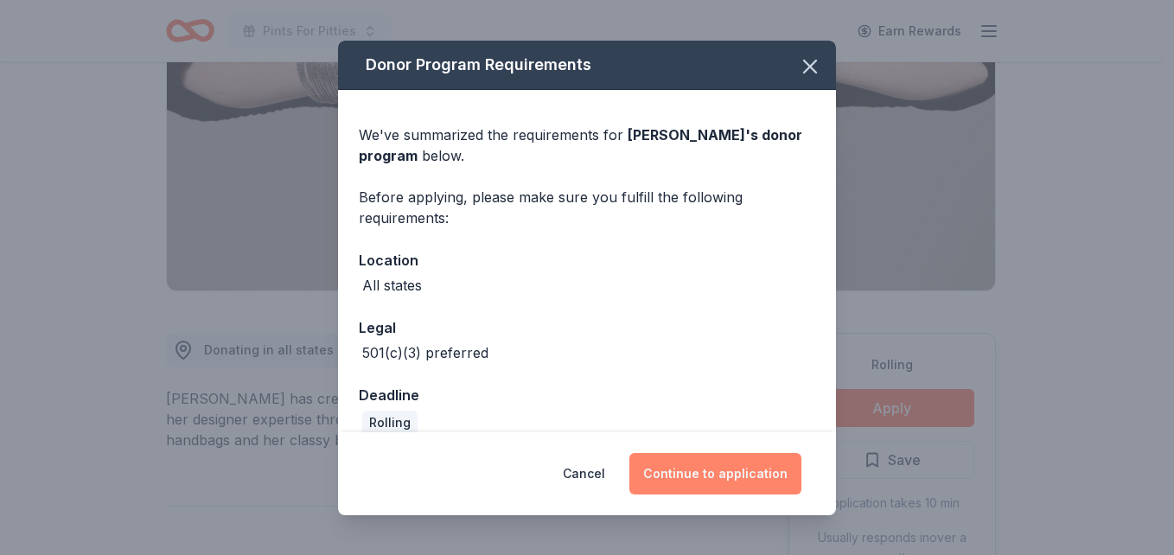
click at [741, 483] on button "Continue to application" at bounding box center [715, 473] width 172 height 41
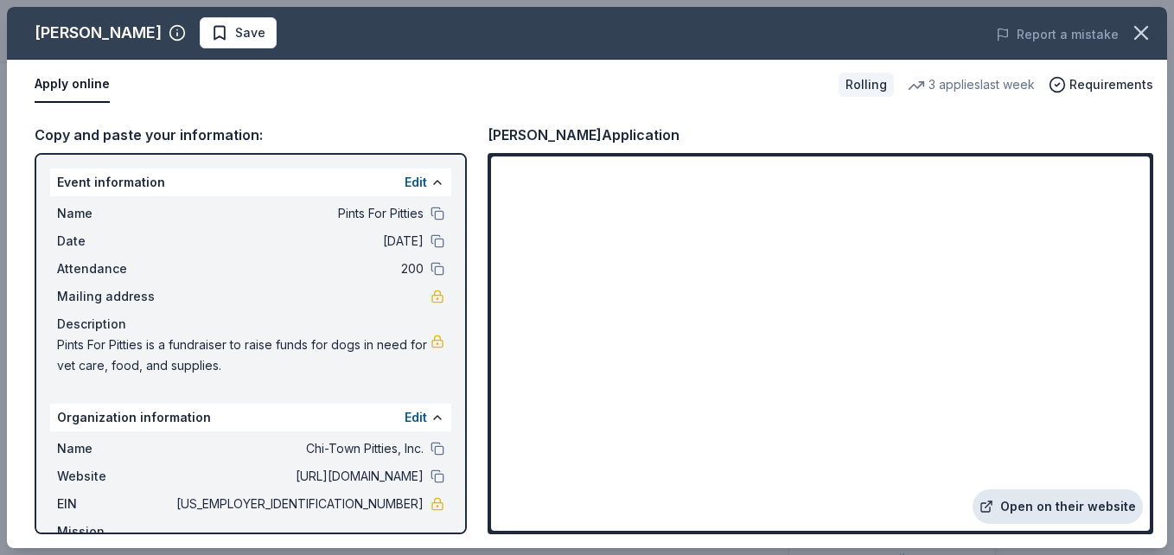
click at [1031, 504] on link "Open on their website" at bounding box center [1057, 506] width 170 height 35
